Goal: Communication & Community: Answer question/provide support

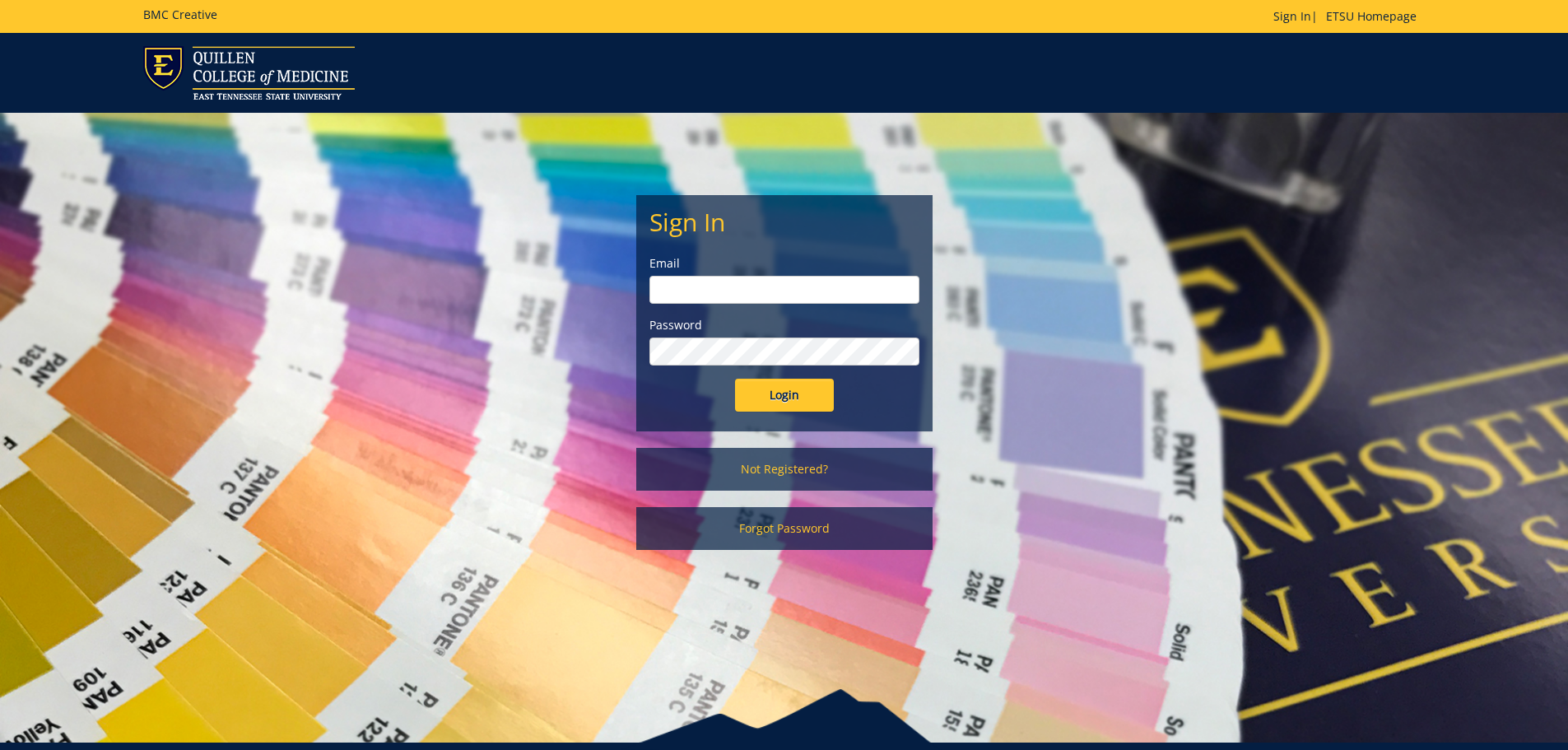
click at [721, 284] on input "email" at bounding box center [784, 289] width 270 height 28
type input "[PERSON_NAME][EMAIL_ADDRESS][DOMAIN_NAME]"
click at [735, 379] on input "Login" at bounding box center [784, 395] width 99 height 33
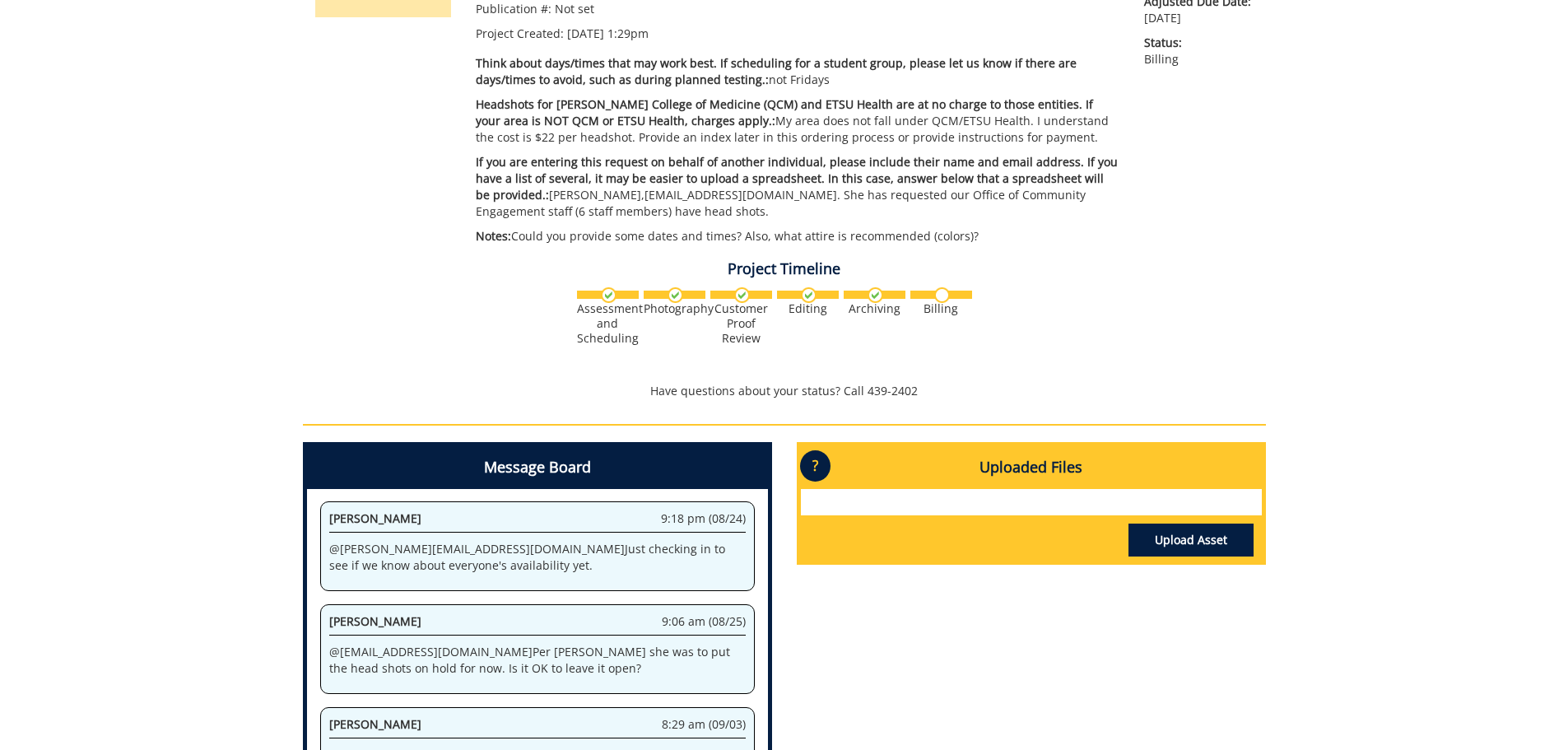
scroll to position [494, 0]
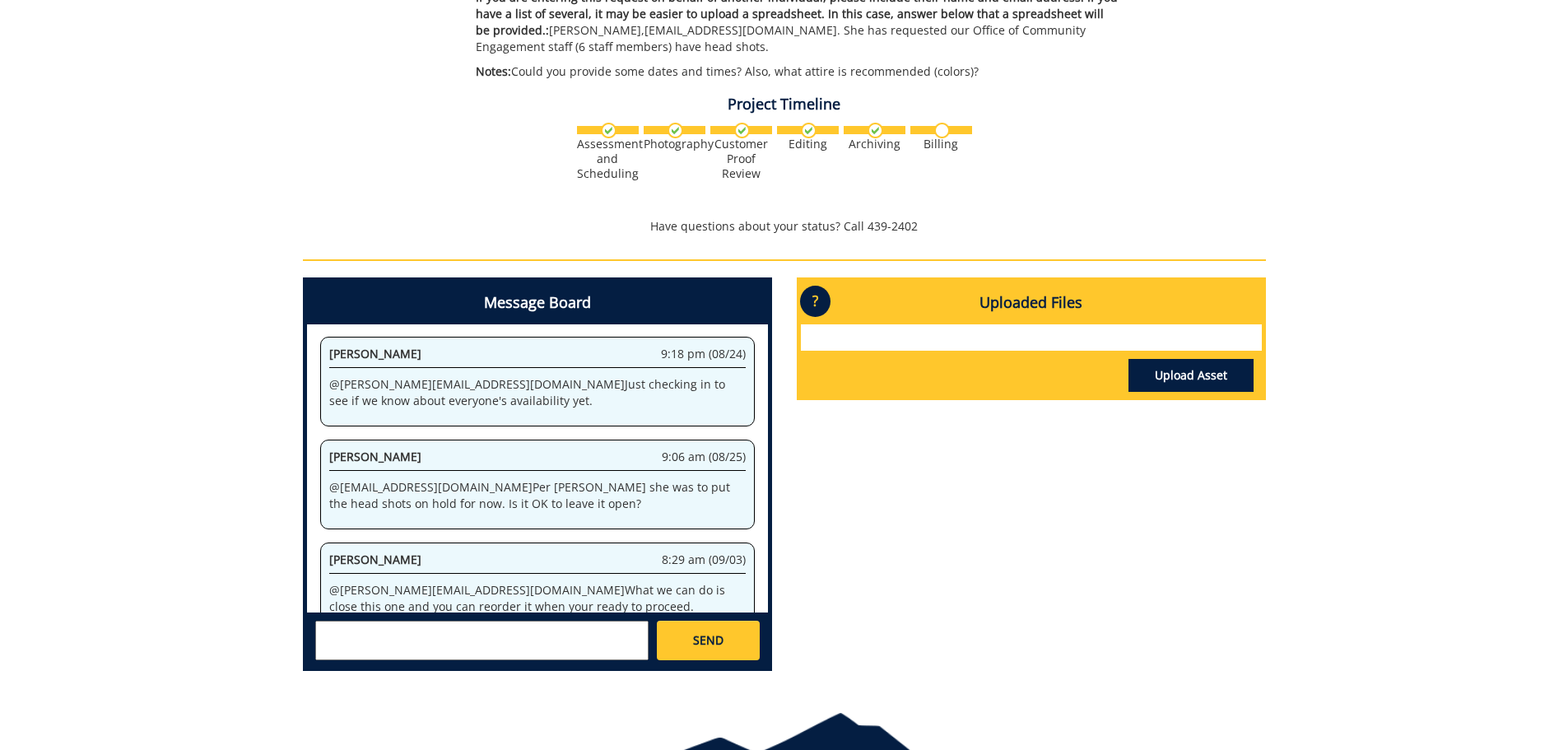
click at [365, 640] on textarea at bounding box center [482, 640] width 333 height 39
type textarea "2"
click at [367, 645] on textarea "@[PERSON_NAME]" at bounding box center [482, 640] width 333 height 39
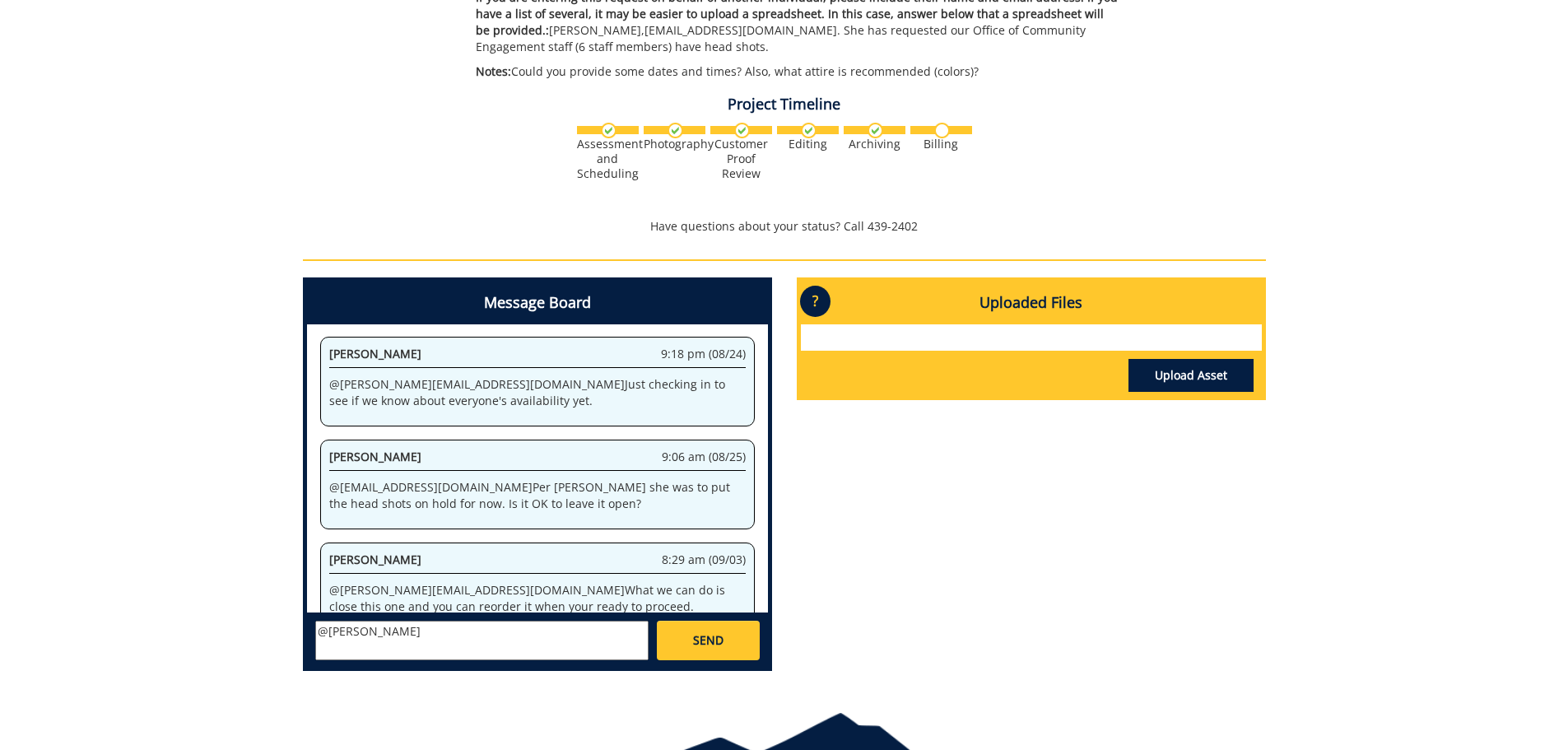
click at [366, 645] on textarea "@[PERSON_NAME]" at bounding box center [482, 640] width 333 height 39
click at [363, 628] on textarea "@[PERSON_NAME]" at bounding box center [482, 640] width 333 height 39
click at [369, 656] on strong "[PERSON_NAME]" at bounding box center [383, 656] width 92 height 16
type textarea "@[EMAIL_ADDRESS][DOMAIN_NAME] I think that would be the best option to do. I ap…"
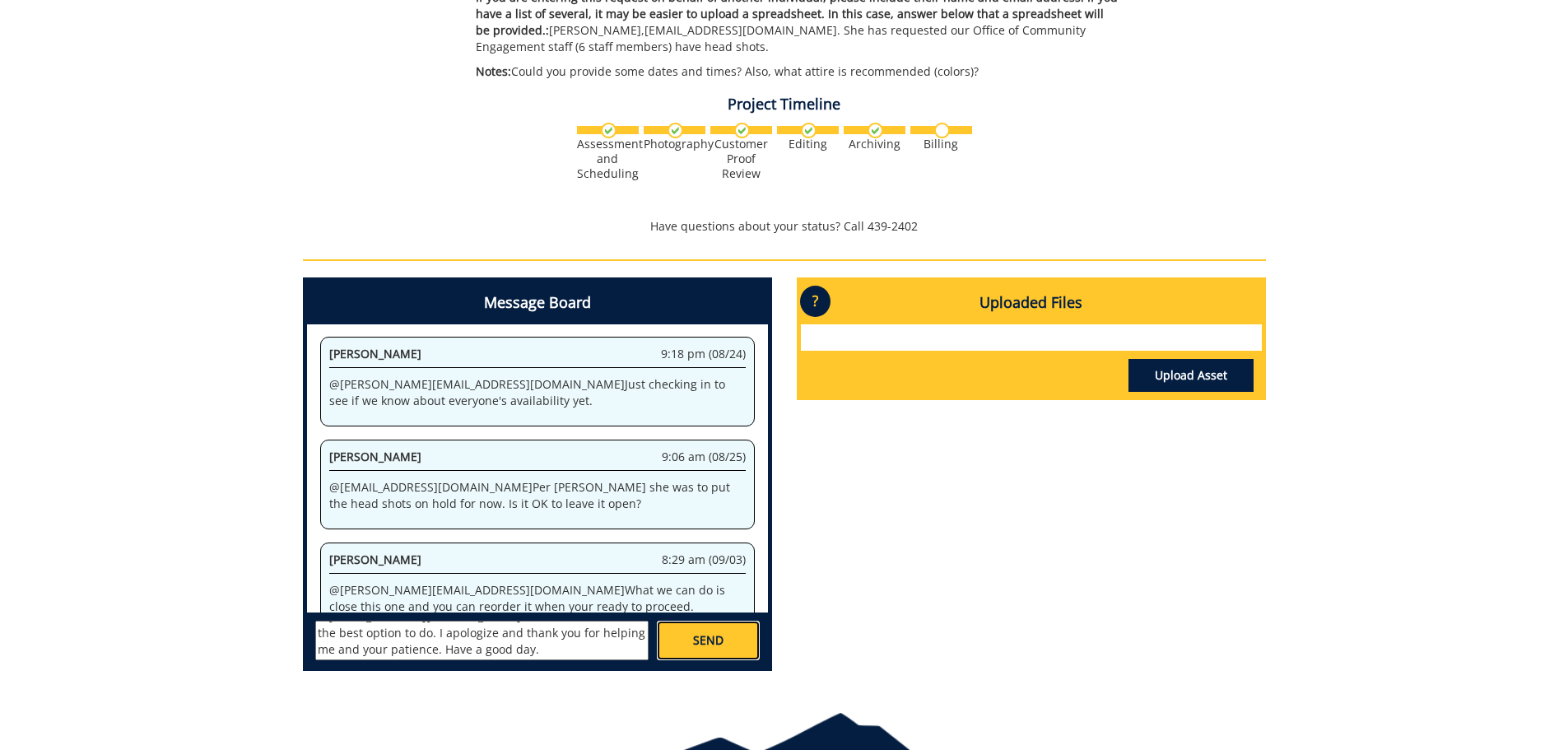
click at [721, 647] on span "SEND" at bounding box center [708, 640] width 30 height 16
